Goal: Find contact information: Find contact information

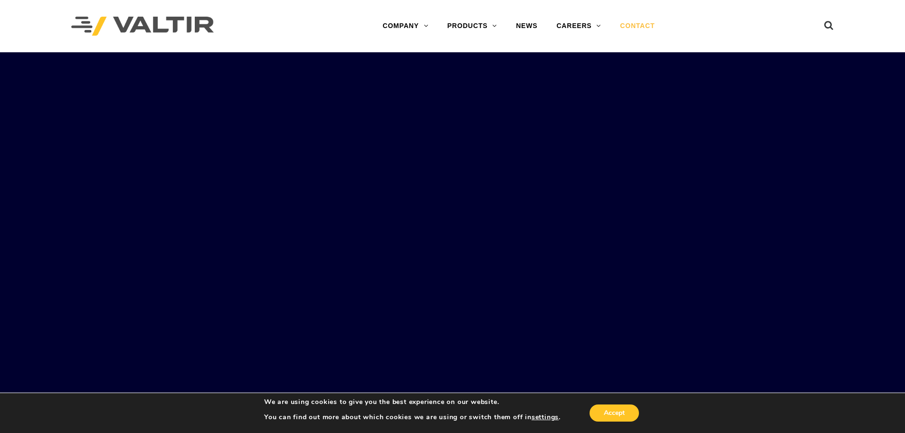
click at [629, 27] on link "CONTACT" at bounding box center [637, 26] width 54 height 19
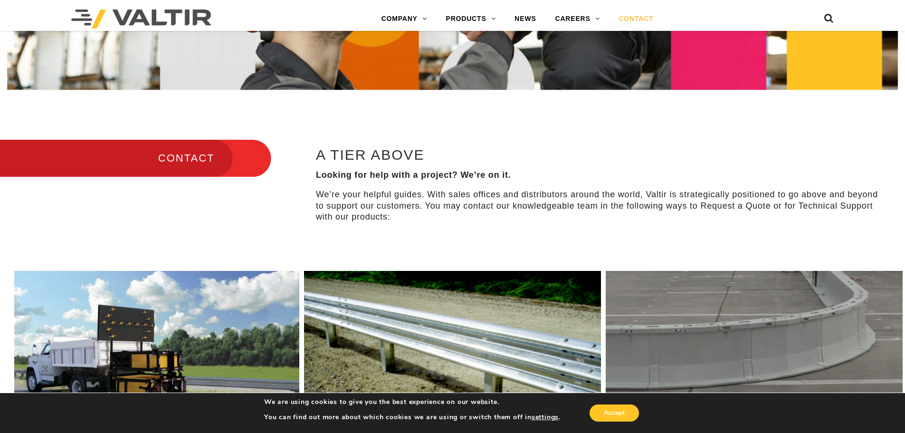
scroll to position [332, 0]
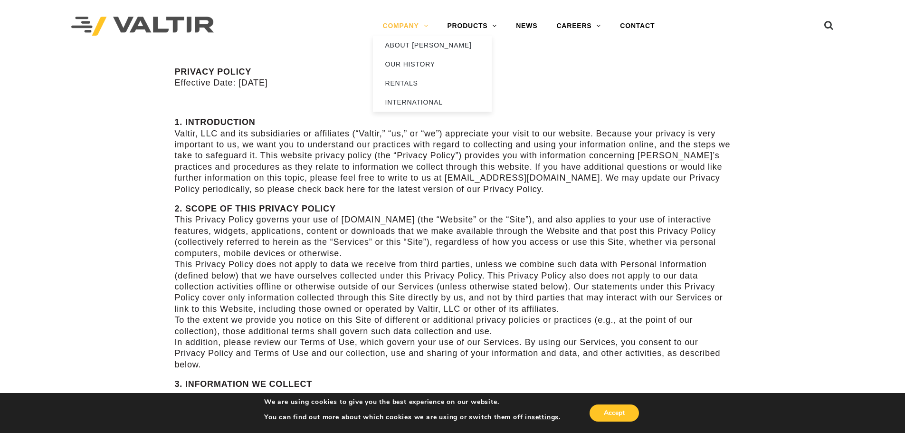
click at [398, 23] on link "COMPANY" at bounding box center [405, 26] width 65 height 19
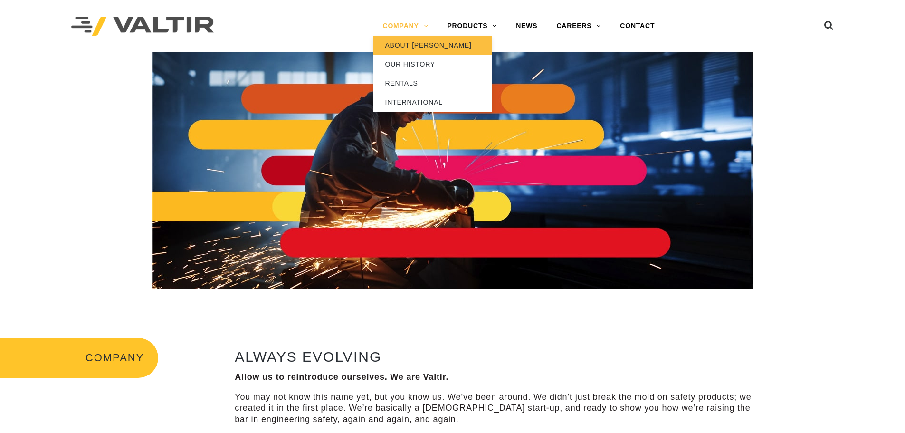
click at [410, 45] on link "ABOUT [PERSON_NAME]" at bounding box center [432, 45] width 119 height 19
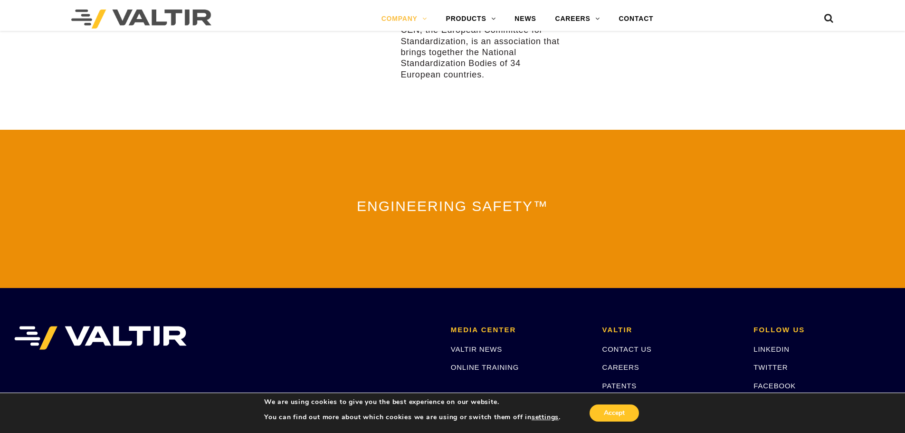
scroll to position [2103, 0]
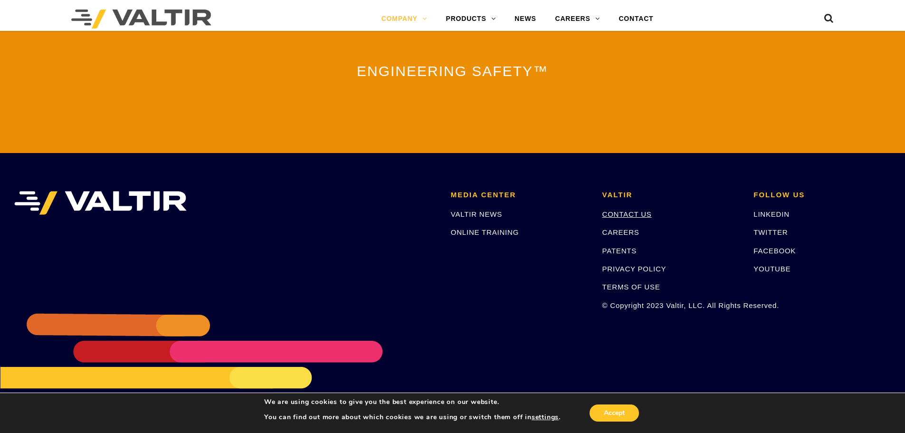
click at [632, 210] on link "CONTACT US" at bounding box center [626, 214] width 49 height 8
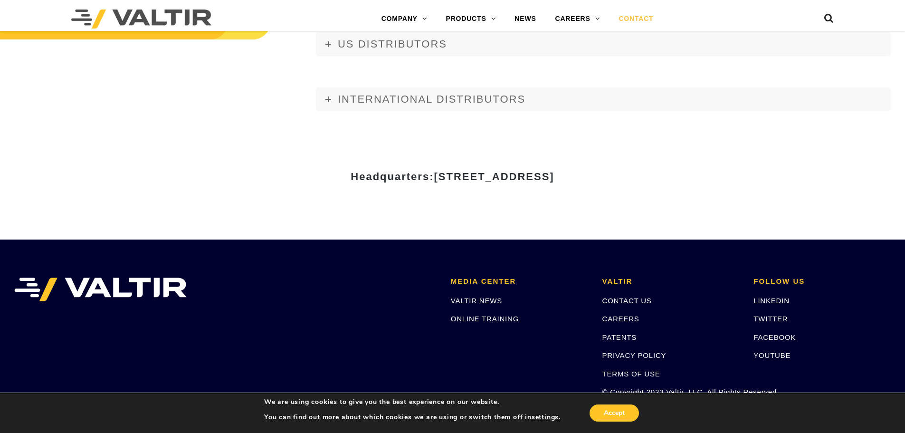
scroll to position [1092, 0]
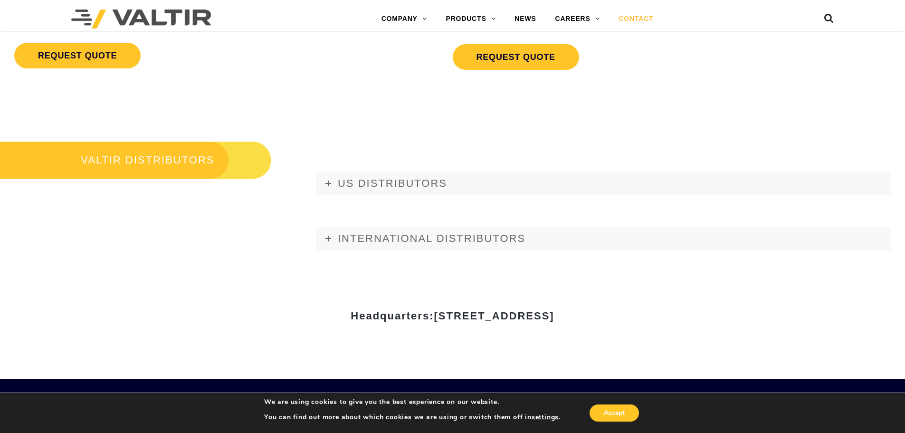
drag, startPoint x: 331, startPoint y: 179, endPoint x: 384, endPoint y: 201, distance: 58.1
click at [331, 179] on link "US DISTRIBUTORS" at bounding box center [603, 183] width 575 height 24
